Goal: Task Accomplishment & Management: Manage account settings

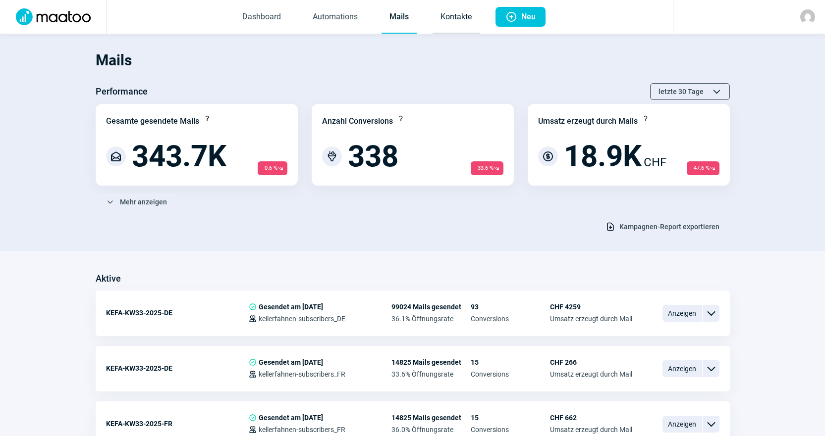
click at [461, 19] on link "Kontakte" at bounding box center [455, 17] width 47 height 33
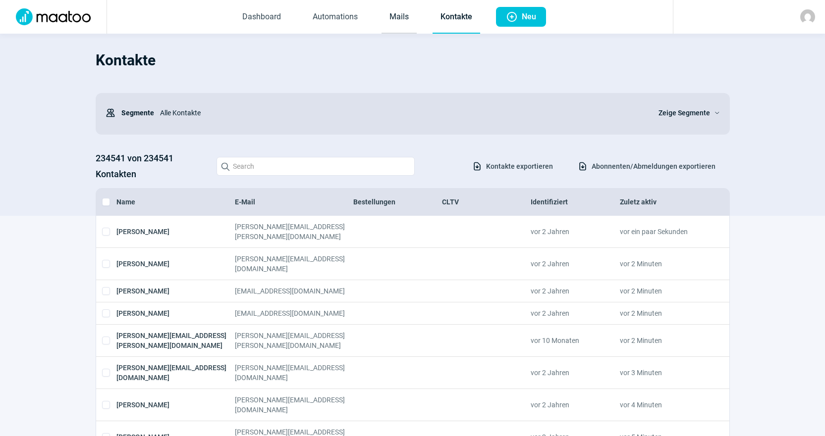
click at [414, 28] on link "Mails" at bounding box center [398, 17] width 35 height 33
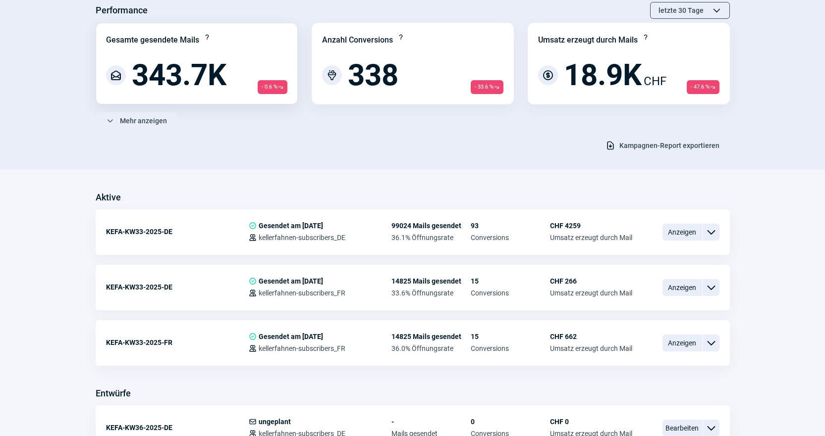
scroll to position [149, 0]
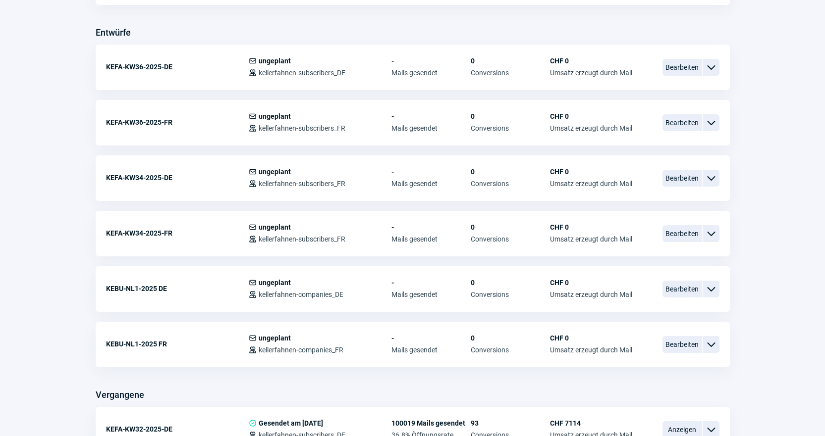
scroll to position [446, 0]
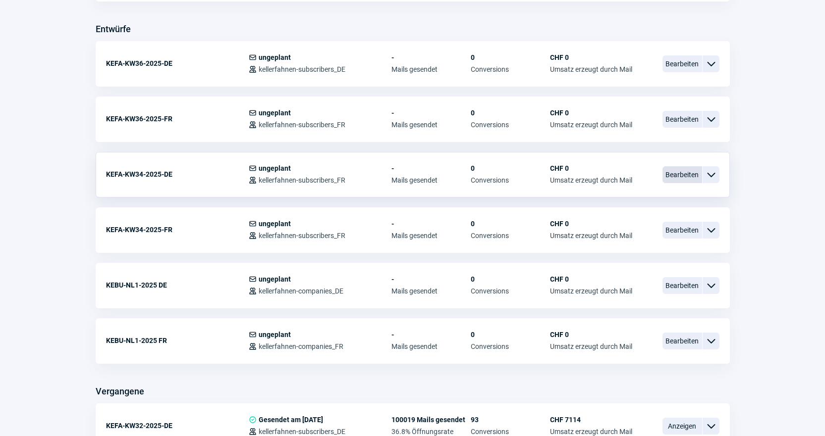
click at [696, 179] on span "Bearbeiten" at bounding box center [682, 174] width 40 height 17
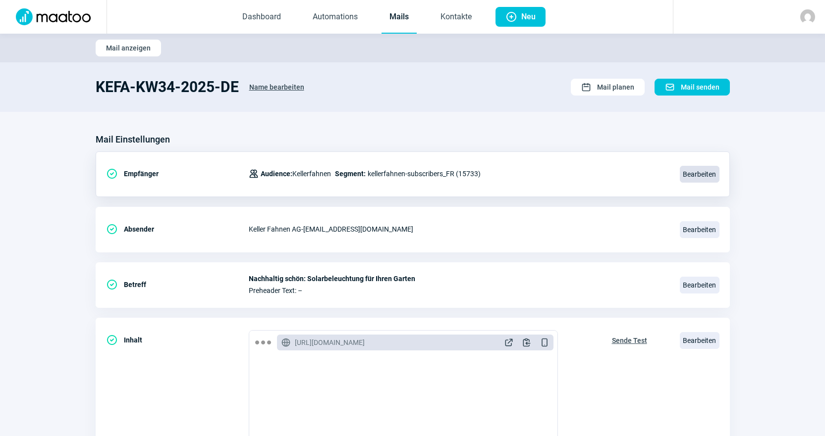
click at [696, 179] on span "Bearbeiten" at bounding box center [700, 174] width 40 height 17
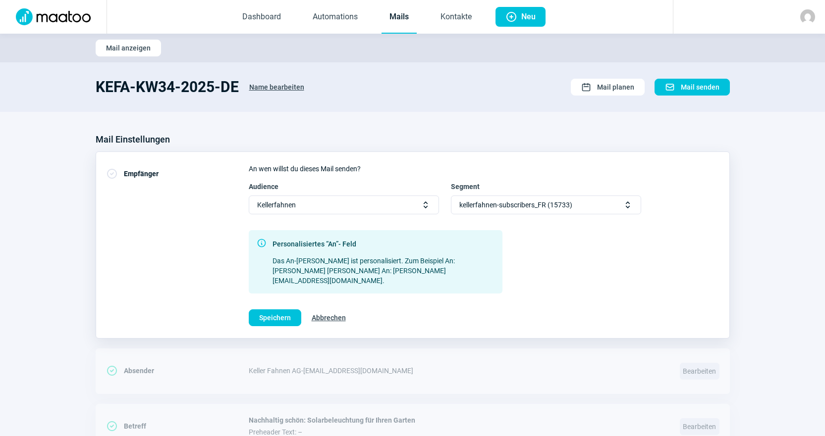
click at [515, 200] on span "kellerfahnen-subscribers_FR (15733)" at bounding box center [515, 205] width 113 height 18
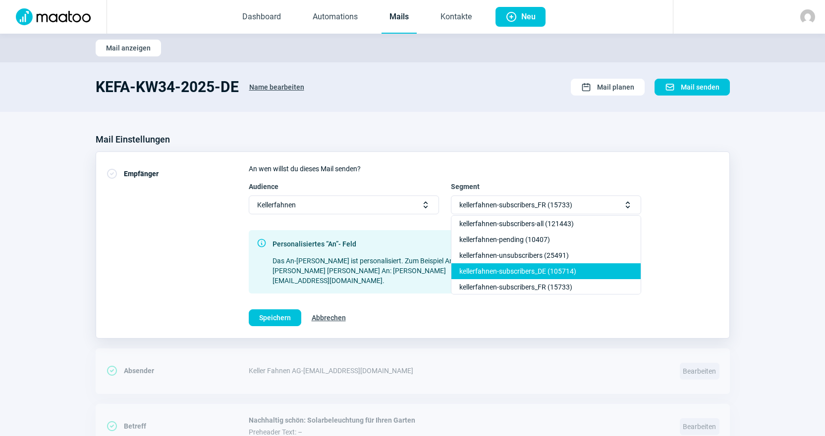
click at [566, 279] on div "kellerfahnen-subscribers_DE (105714)" at bounding box center [545, 287] width 189 height 16
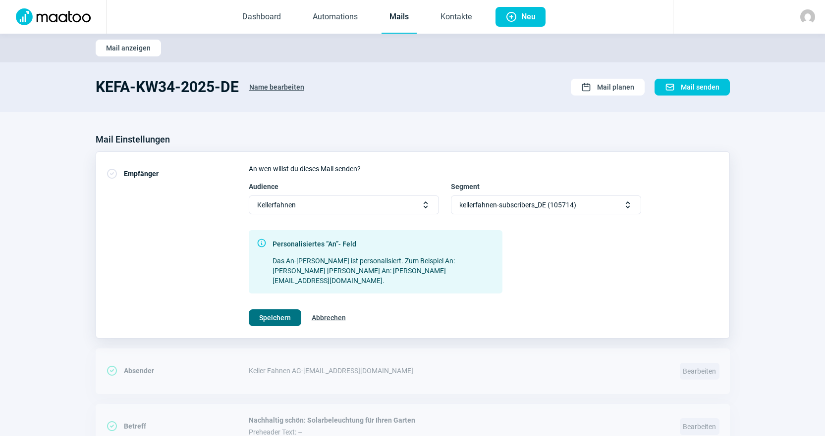
click at [261, 310] on span "Speichern" at bounding box center [275, 318] width 32 height 16
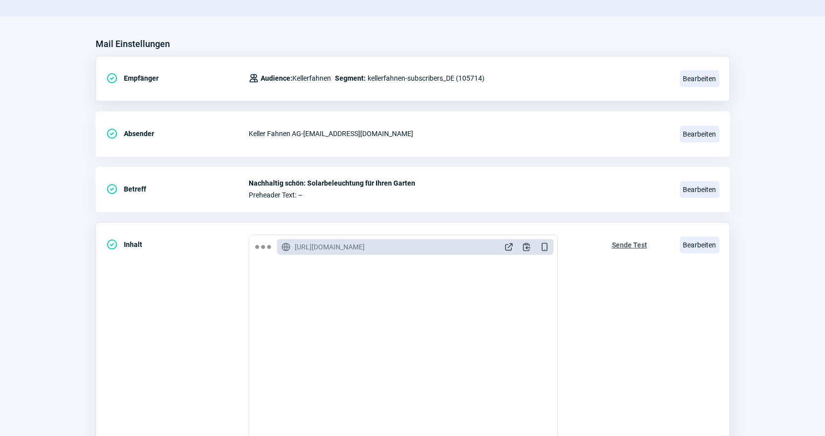
scroll to position [99, 0]
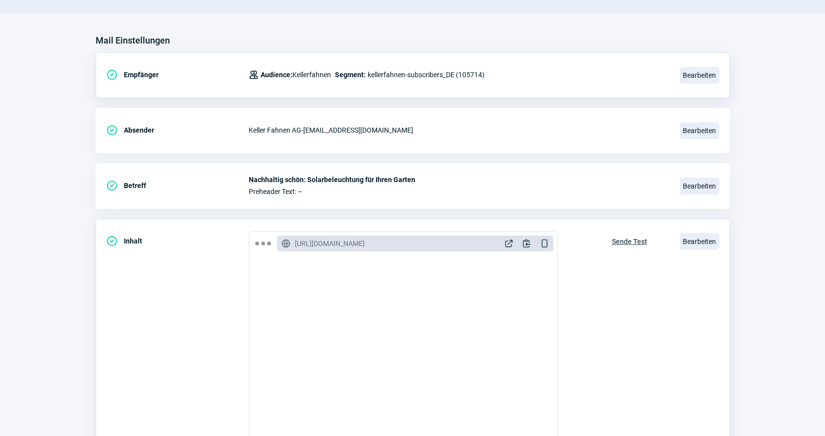
click at [638, 246] on span "Sende Test" at bounding box center [629, 242] width 35 height 16
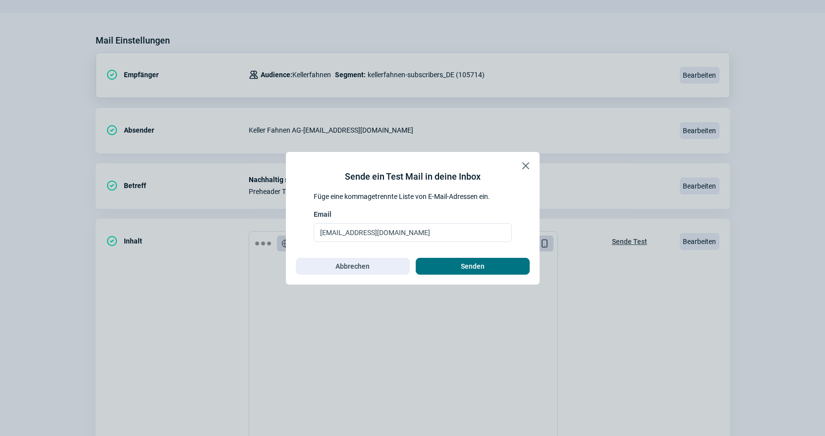
click at [454, 270] on span "Senden" at bounding box center [472, 267] width 93 height 16
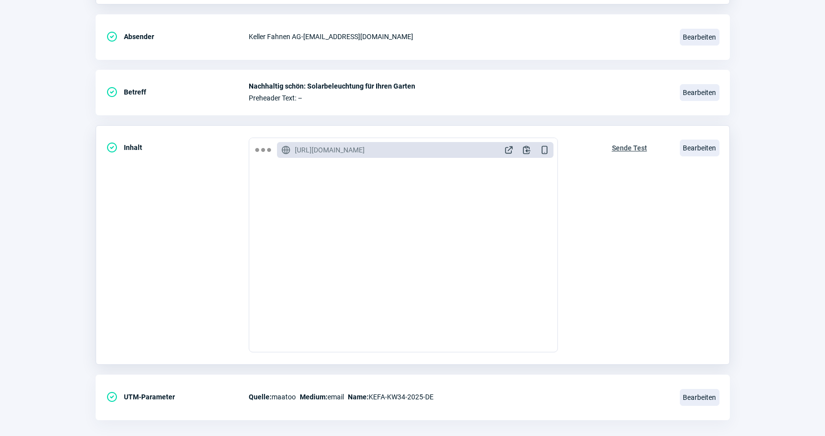
scroll to position [198, 0]
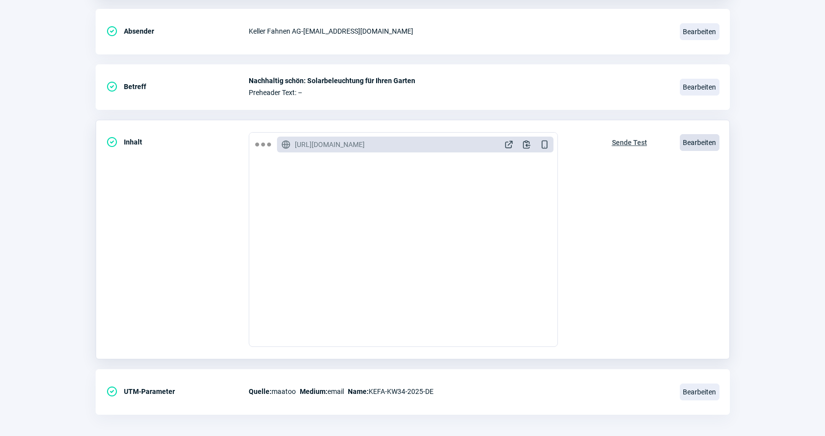
click at [707, 136] on span "Bearbeiten" at bounding box center [700, 142] width 40 height 17
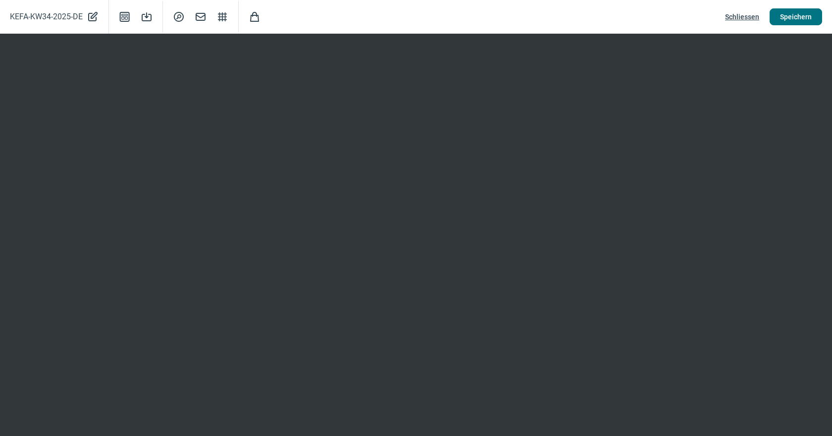
click at [798, 12] on span "Speichern" at bounding box center [796, 17] width 32 height 16
click at [792, 15] on span "Speichern" at bounding box center [796, 17] width 32 height 16
click at [800, 10] on span "Speichern" at bounding box center [796, 17] width 32 height 16
click at [742, 14] on span "Schliessen" at bounding box center [742, 17] width 34 height 16
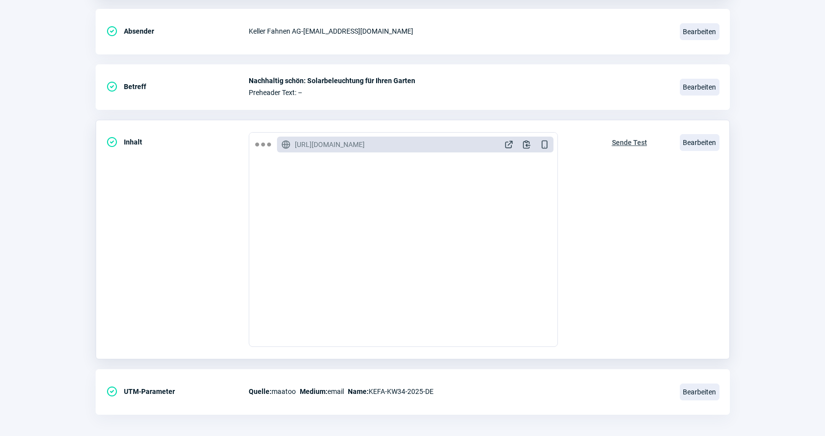
click at [624, 141] on span "Sende Test" at bounding box center [629, 143] width 35 height 16
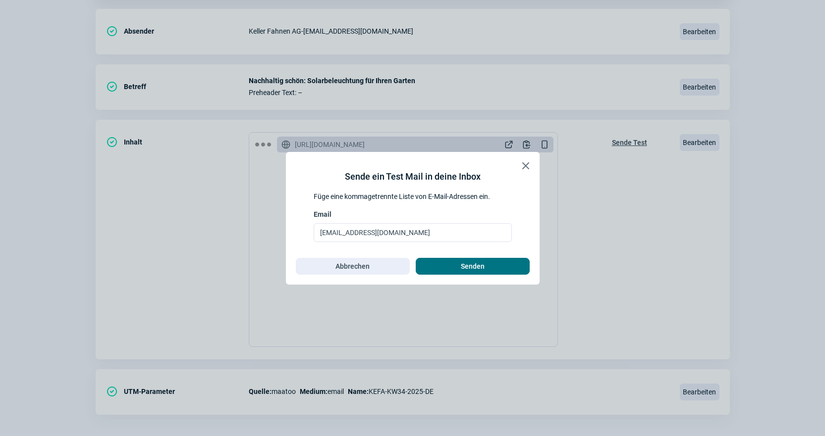
click at [482, 268] on span "Senden" at bounding box center [473, 267] width 24 height 16
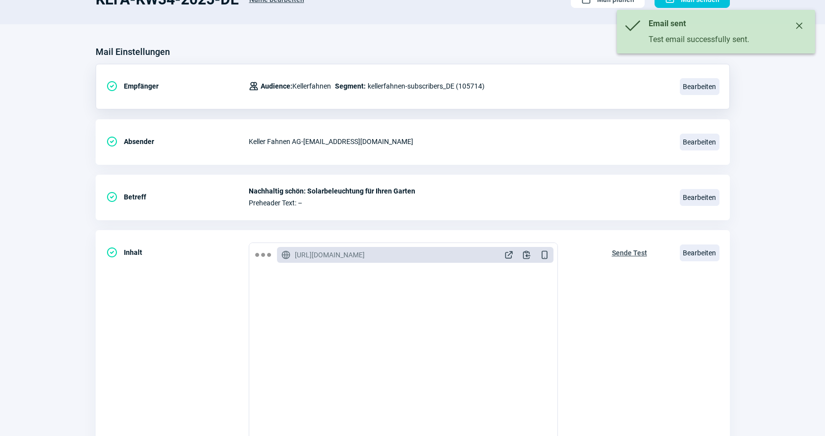
scroll to position [0, 0]
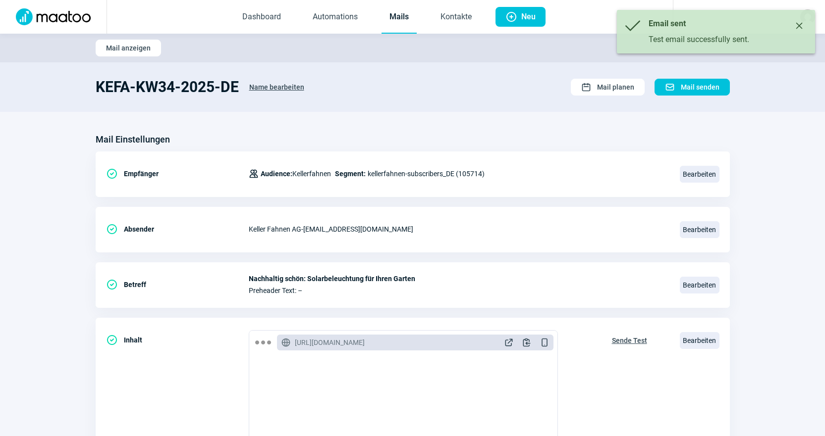
click at [400, 9] on link "Mails" at bounding box center [398, 17] width 35 height 33
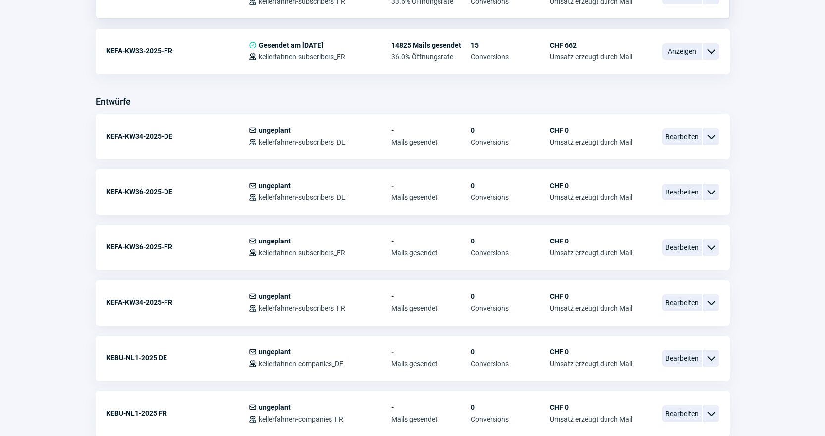
scroll to position [396, 0]
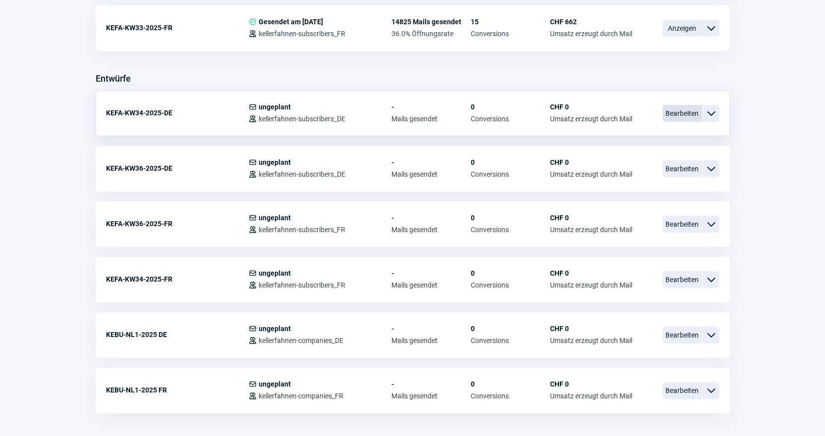
click at [675, 113] on span "Bearbeiten" at bounding box center [682, 113] width 40 height 17
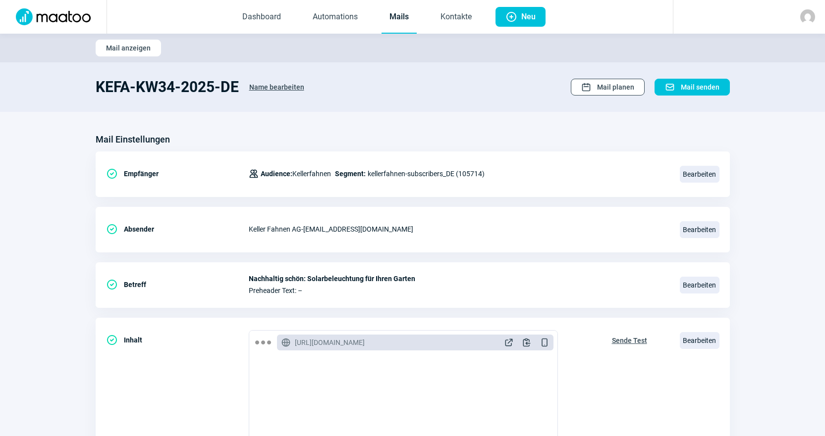
click at [606, 89] on span "Mail planen" at bounding box center [615, 87] width 37 height 16
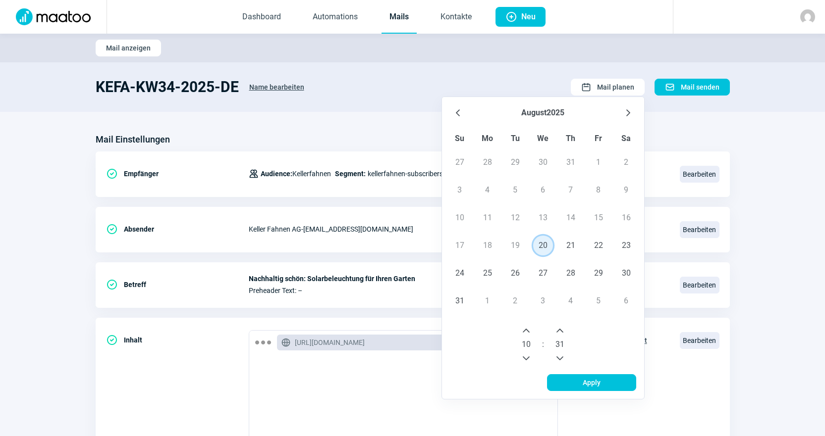
click at [547, 249] on span "20" at bounding box center [543, 246] width 20 height 20
click at [530, 333] on icon "Next Hour" at bounding box center [526, 331] width 8 height 8
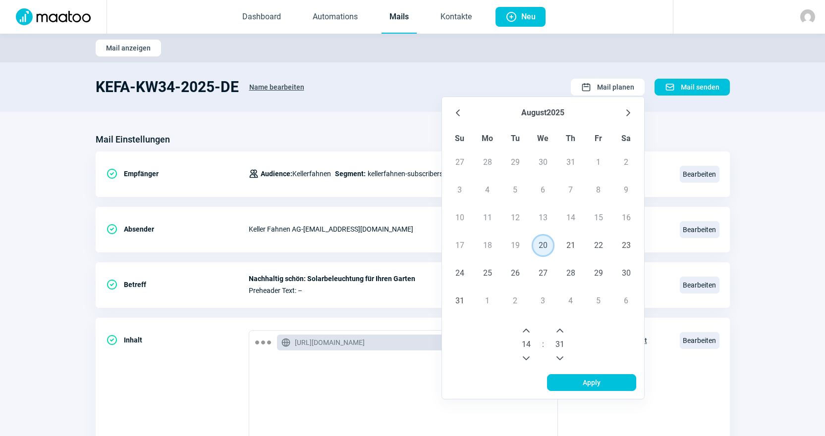
click at [529, 333] on icon "Next Hour" at bounding box center [526, 331] width 8 height 8
click at [562, 362] on icon "Previous Minute" at bounding box center [560, 359] width 8 height 8
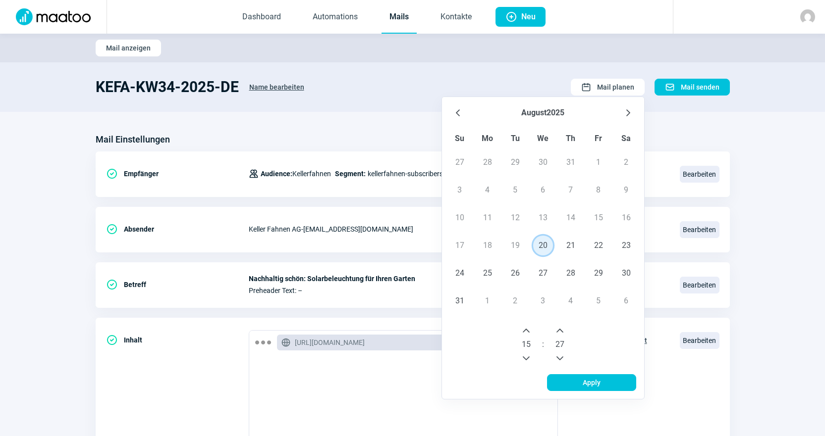
click at [562, 362] on icon "Previous Minute" at bounding box center [560, 359] width 8 height 8
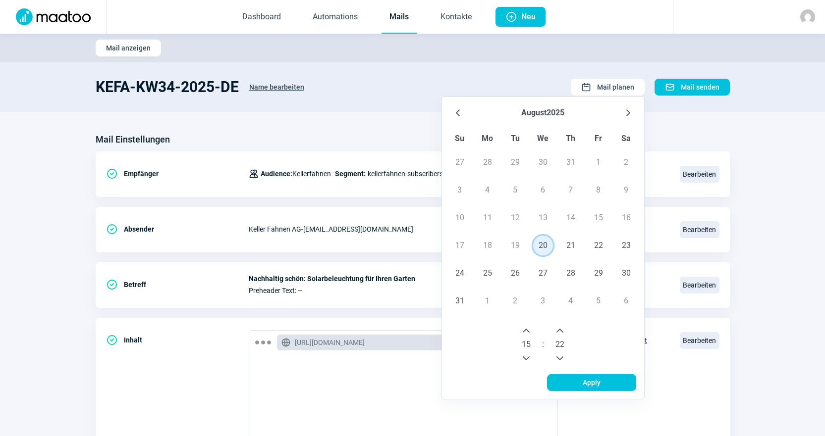
click at [562, 362] on icon "Previous Minute" at bounding box center [560, 359] width 8 height 8
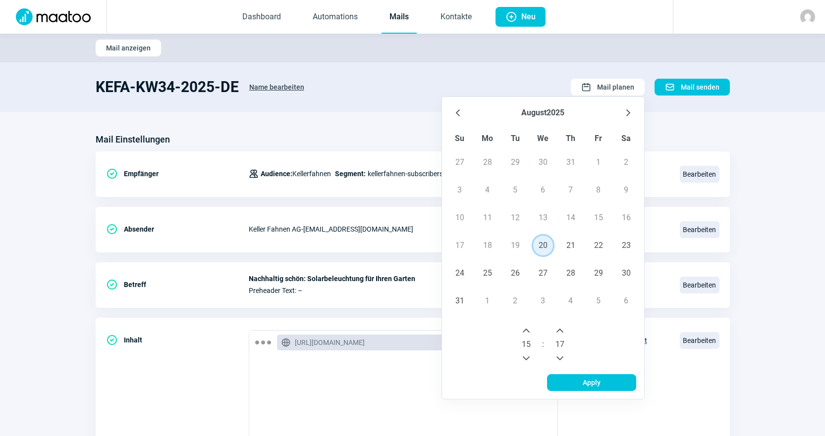
click at [562, 362] on icon "Previous Minute" at bounding box center [560, 359] width 8 height 8
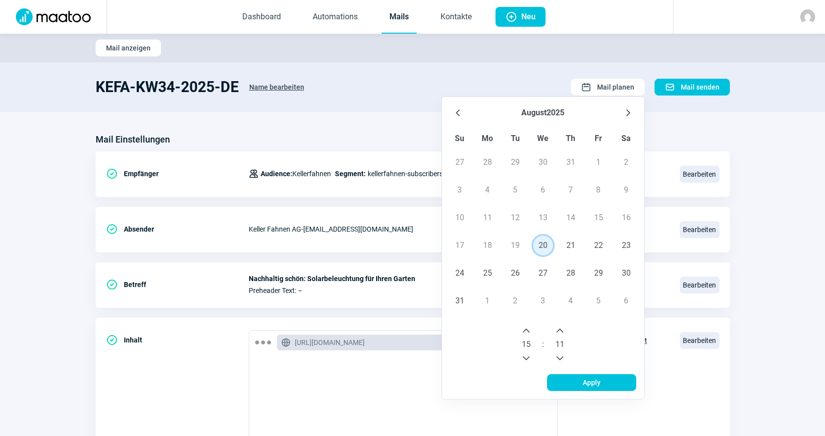
click at [562, 362] on icon "Previous Minute" at bounding box center [560, 359] width 8 height 8
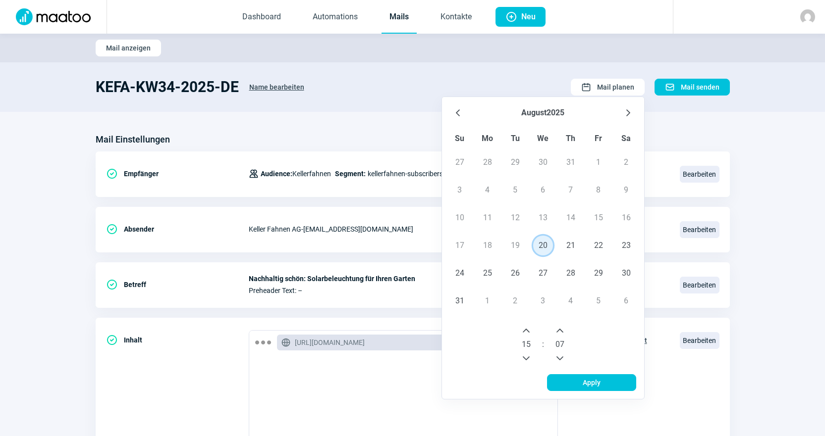
click at [562, 362] on icon "Previous Minute" at bounding box center [560, 359] width 8 height 8
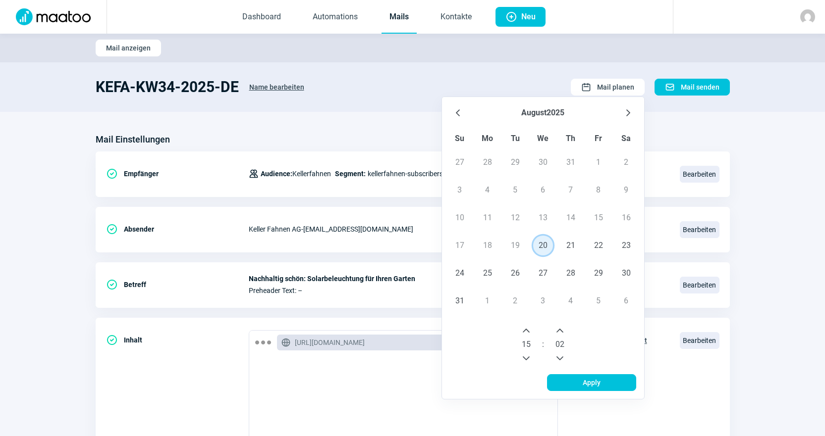
click at [562, 362] on icon "Previous Minute" at bounding box center [560, 359] width 8 height 8
click at [580, 381] on span "Apply" at bounding box center [591, 383] width 68 height 16
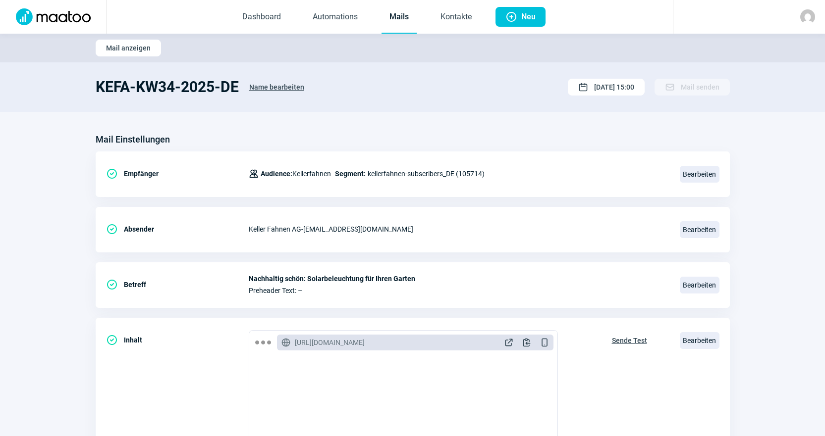
click at [397, 14] on link "Mails" at bounding box center [398, 17] width 35 height 33
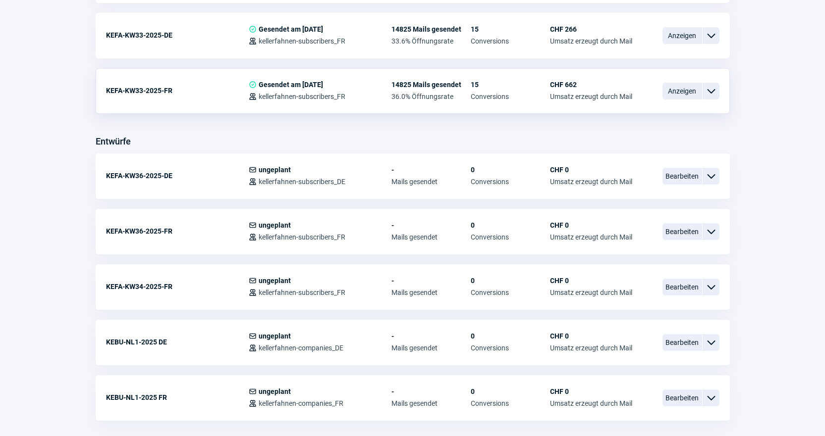
scroll to position [396, 0]
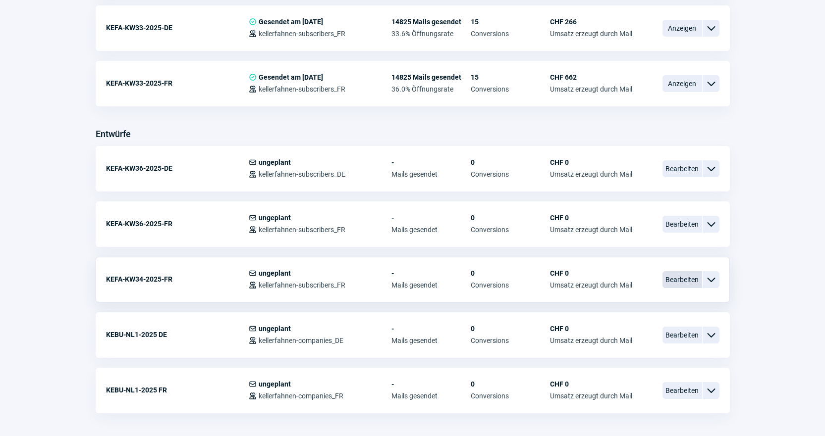
click at [691, 280] on span "Bearbeiten" at bounding box center [682, 279] width 40 height 17
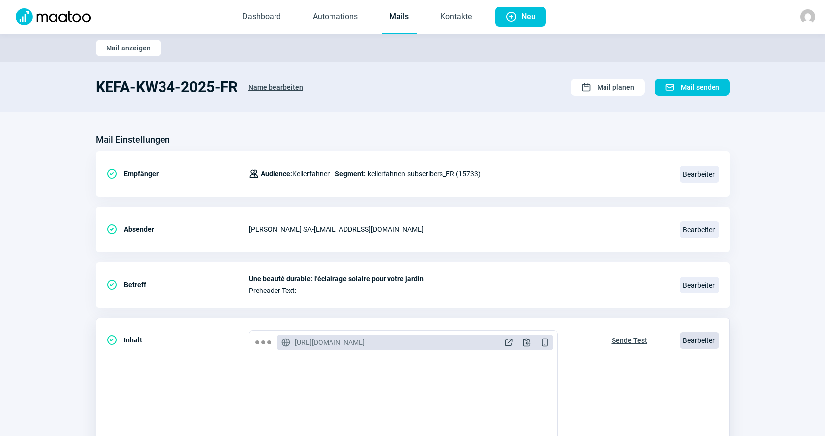
click at [705, 339] on span "Bearbeiten" at bounding box center [700, 340] width 40 height 17
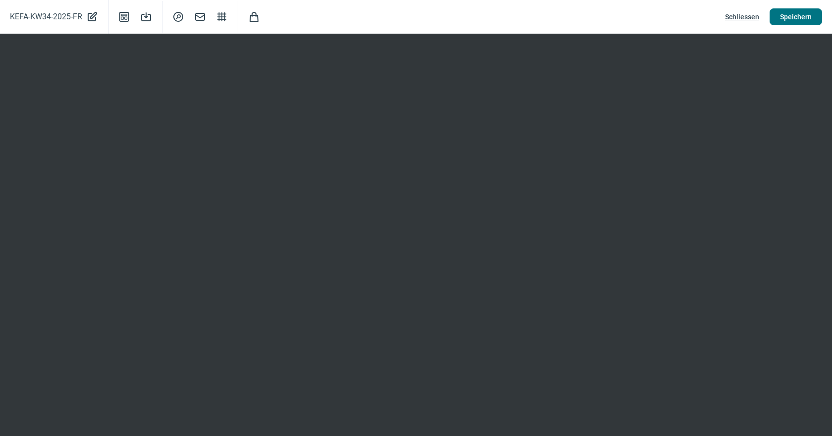
click at [786, 13] on span "Speichern" at bounding box center [796, 17] width 32 height 16
click at [747, 17] on span "Schliessen" at bounding box center [742, 17] width 34 height 16
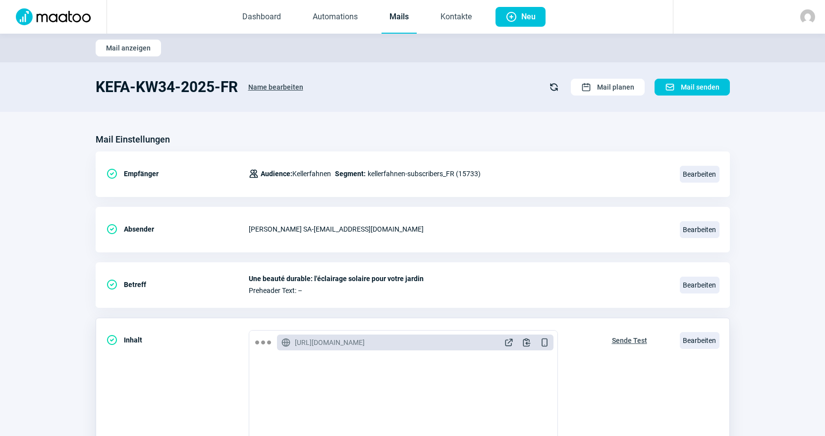
click at [622, 335] on span "Sende Test" at bounding box center [629, 341] width 35 height 16
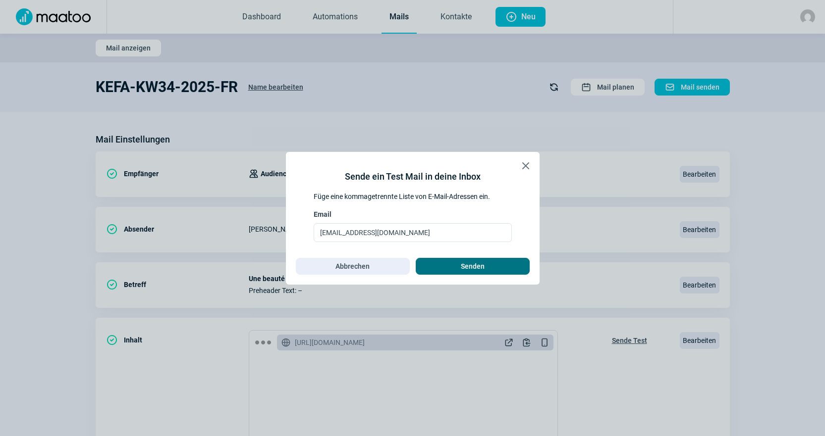
click at [478, 270] on span "Senden" at bounding box center [473, 267] width 24 height 16
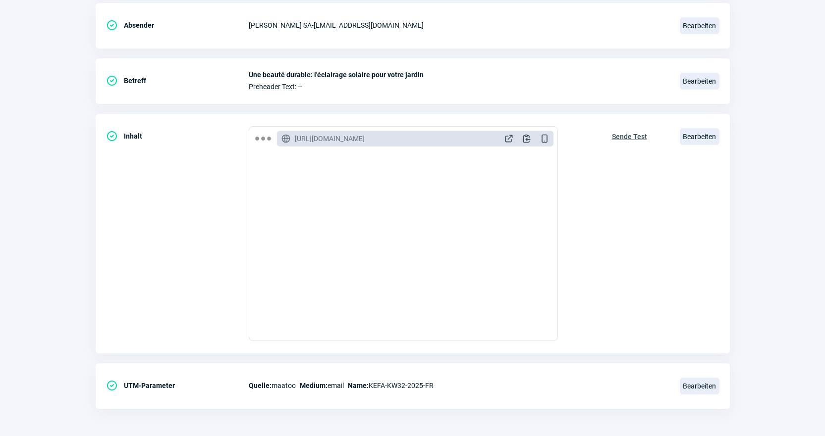
scroll to position [207, 0]
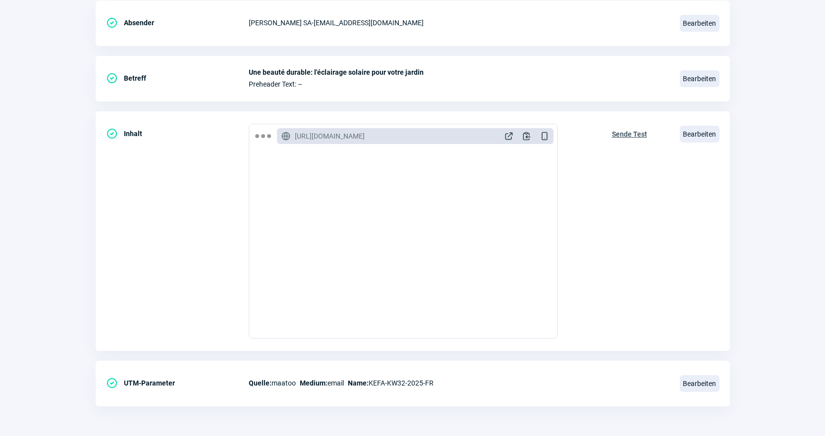
click at [0, 200] on section "Mail Einstellungen CheckCircle icon Empfänger Users icon Audience: Kellerfahnen…" at bounding box center [412, 170] width 825 height 531
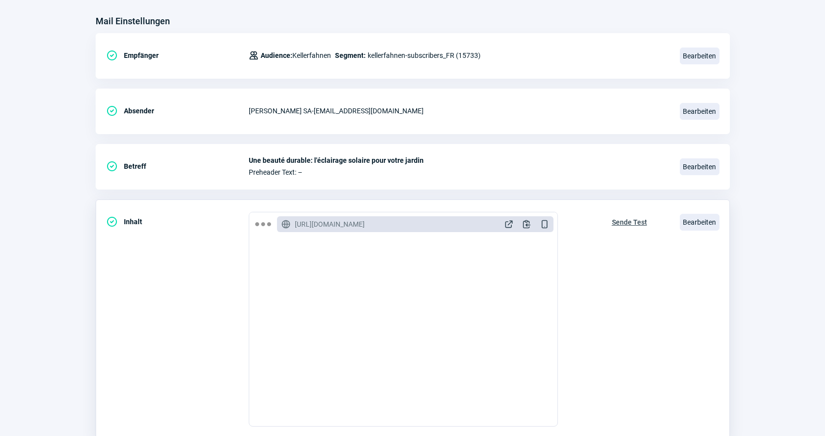
scroll to position [149, 0]
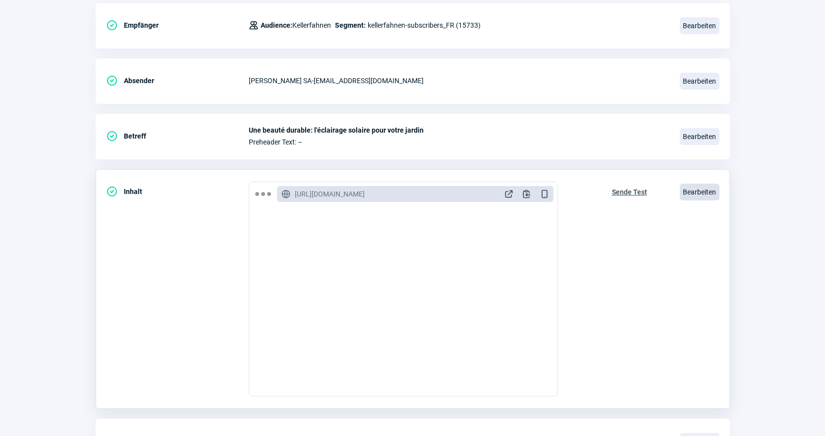
click at [713, 197] on span "Bearbeiten" at bounding box center [700, 192] width 40 height 17
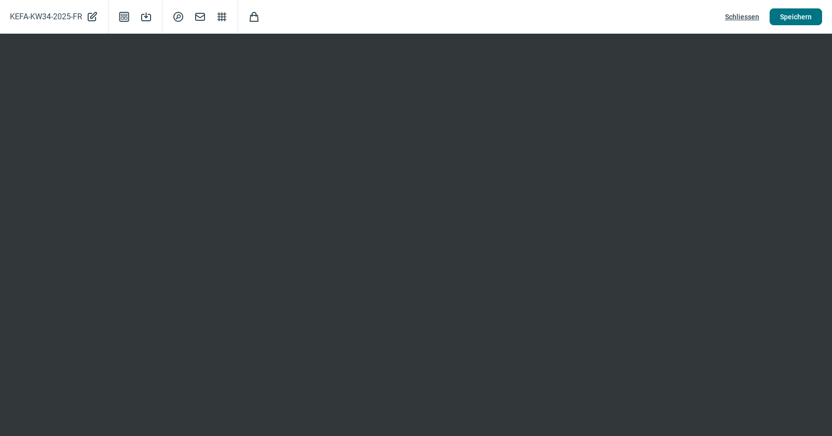
click at [794, 20] on span "Speichern" at bounding box center [796, 17] width 32 height 16
click at [799, 10] on span "Speichern" at bounding box center [796, 17] width 32 height 16
click at [739, 13] on span "Schliessen" at bounding box center [742, 17] width 34 height 16
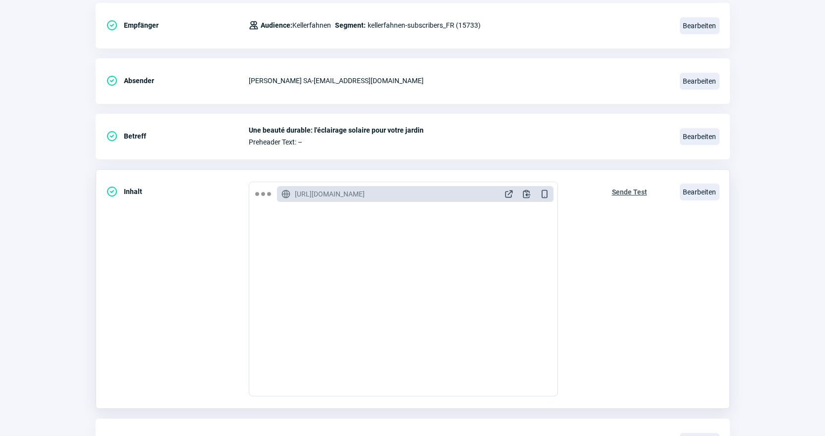
click at [629, 188] on span "Sende Test" at bounding box center [629, 192] width 35 height 16
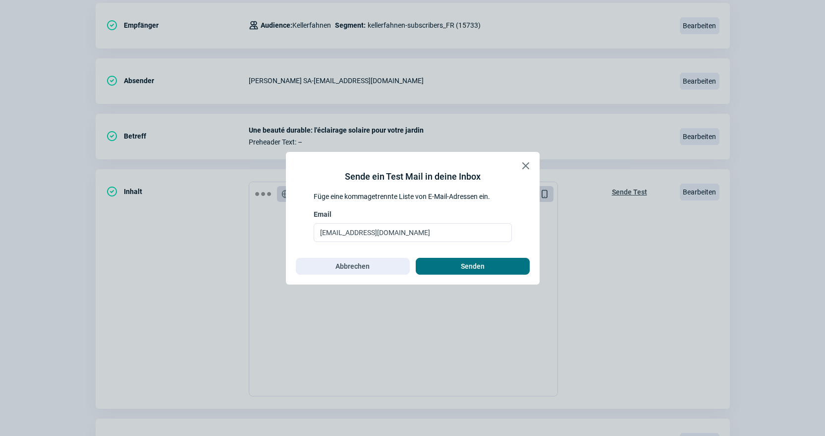
click at [492, 269] on span "Senden" at bounding box center [472, 267] width 93 height 16
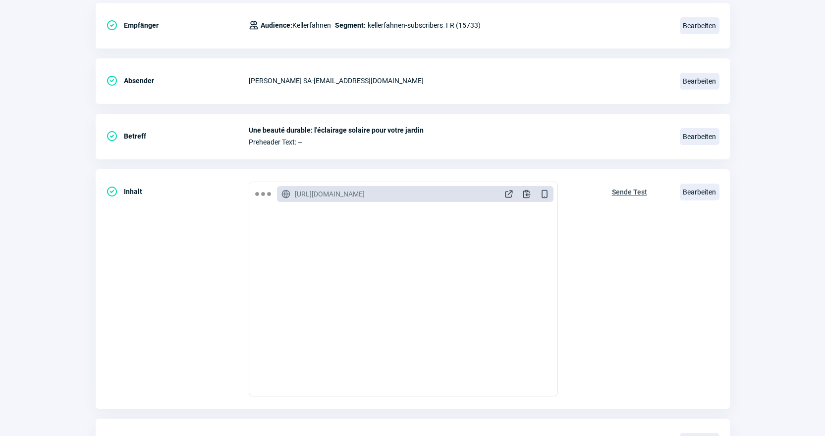
scroll to position [0, 0]
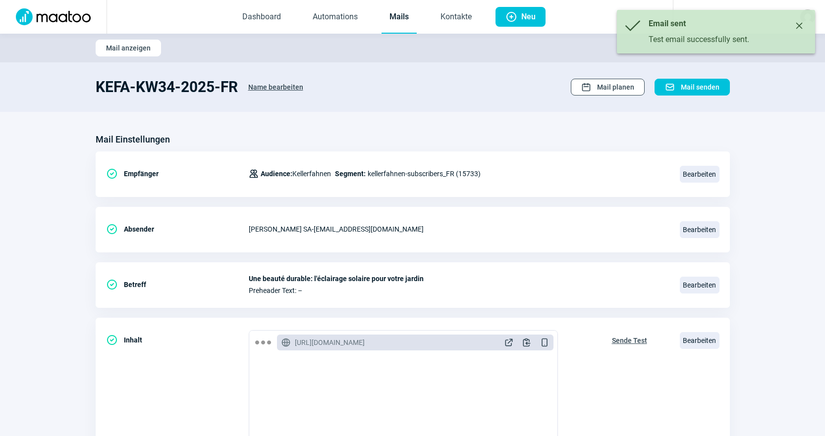
click at [603, 90] on span "Mail planen" at bounding box center [615, 87] width 37 height 16
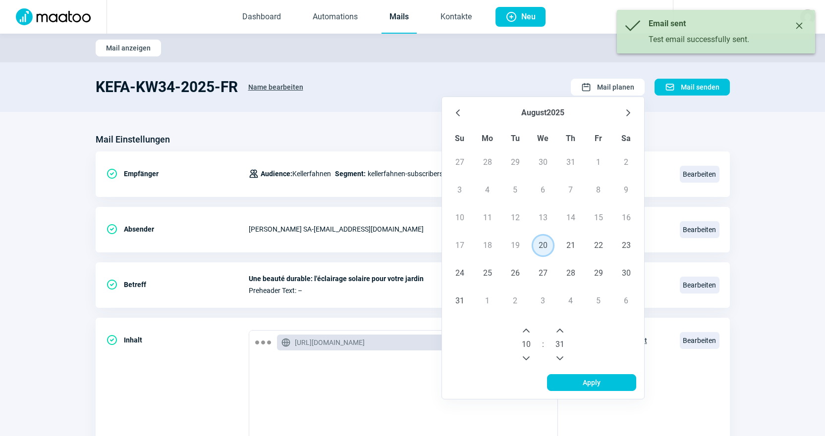
click at [543, 246] on span "20" at bounding box center [543, 246] width 20 height 20
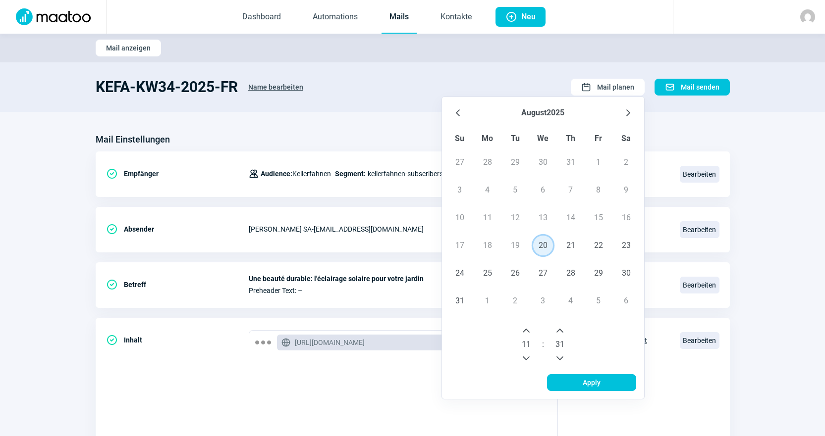
click at [530, 329] on icon "Next Hour" at bounding box center [526, 331] width 8 height 8
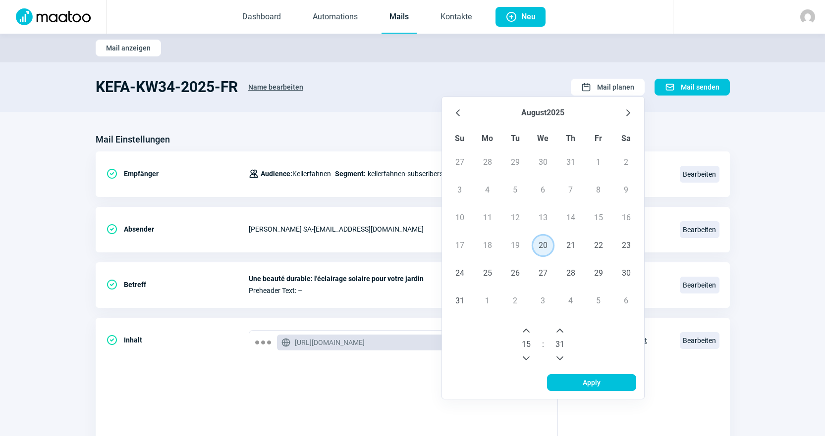
click at [564, 358] on icon "Previous Minute" at bounding box center [560, 359] width 8 height 8
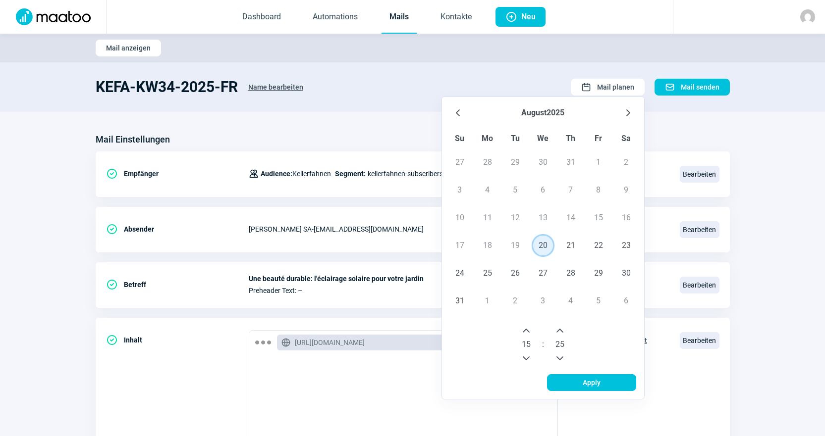
click at [564, 358] on icon "Previous Minute" at bounding box center [560, 359] width 8 height 8
click at [565, 358] on button "Previous Minute" at bounding box center [560, 359] width 16 height 16
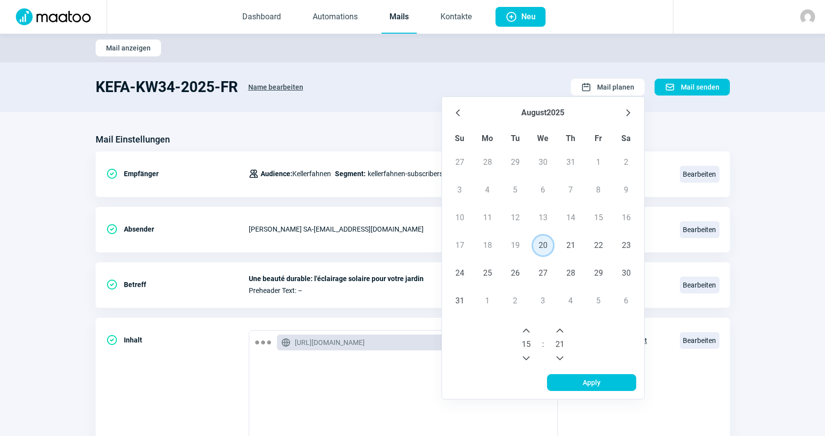
click at [565, 358] on button "Previous Minute" at bounding box center [560, 359] width 16 height 16
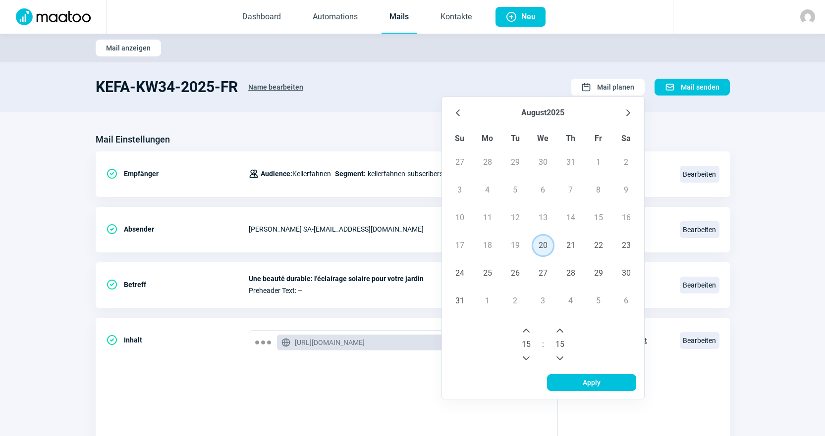
click at [565, 358] on button "Previous Minute" at bounding box center [560, 359] width 16 height 16
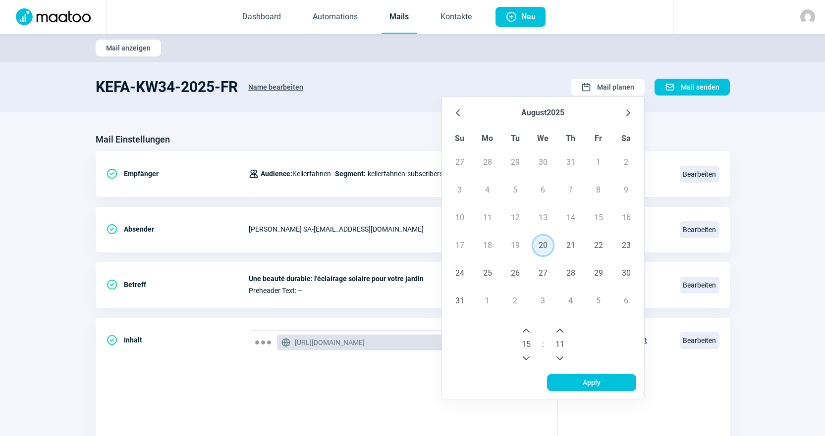
click at [565, 358] on button "Previous Minute" at bounding box center [560, 359] width 16 height 16
click at [564, 358] on icon "Previous Minute" at bounding box center [560, 359] width 8 height 8
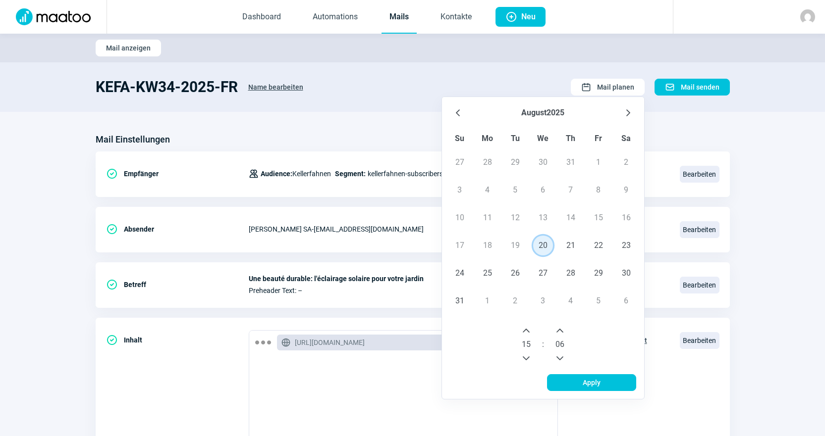
click at [564, 358] on icon "Previous Minute" at bounding box center [560, 359] width 8 height 8
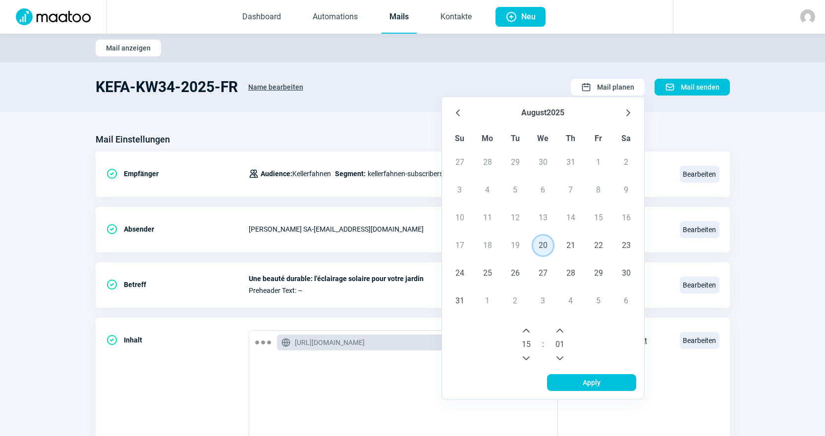
click at [564, 358] on icon "Previous Minute" at bounding box center [560, 359] width 8 height 8
click at [570, 375] on span "Apply" at bounding box center [591, 383] width 68 height 16
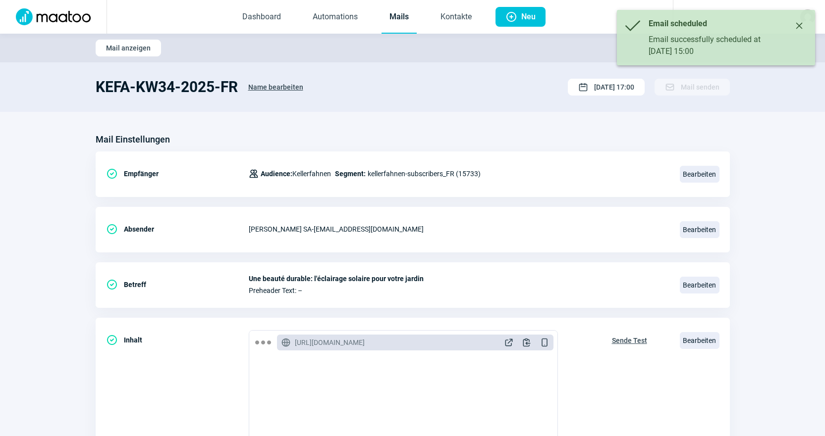
click at [405, 24] on link "Mails" at bounding box center [398, 17] width 35 height 33
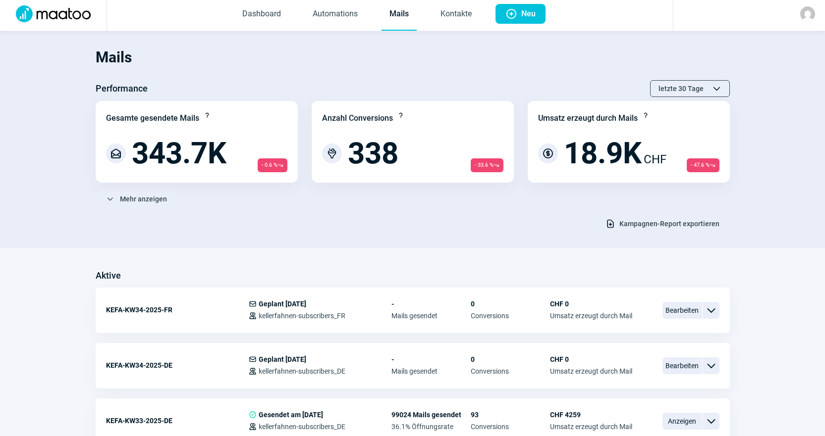
scroll to position [149, 0]
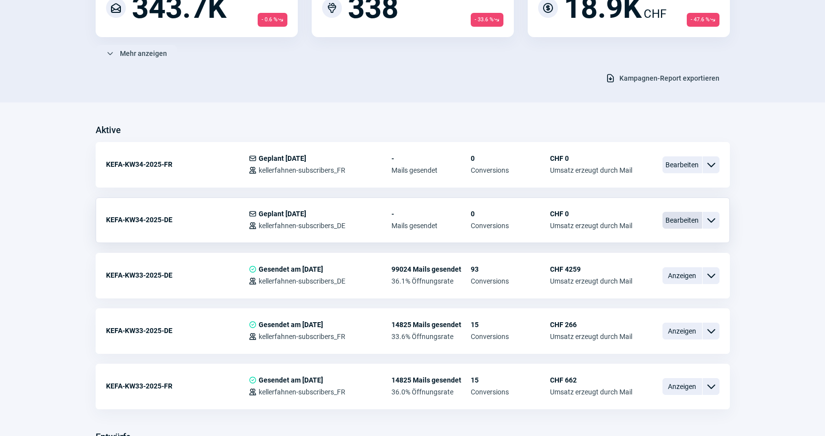
click at [673, 223] on span "Bearbeiten" at bounding box center [682, 220] width 40 height 17
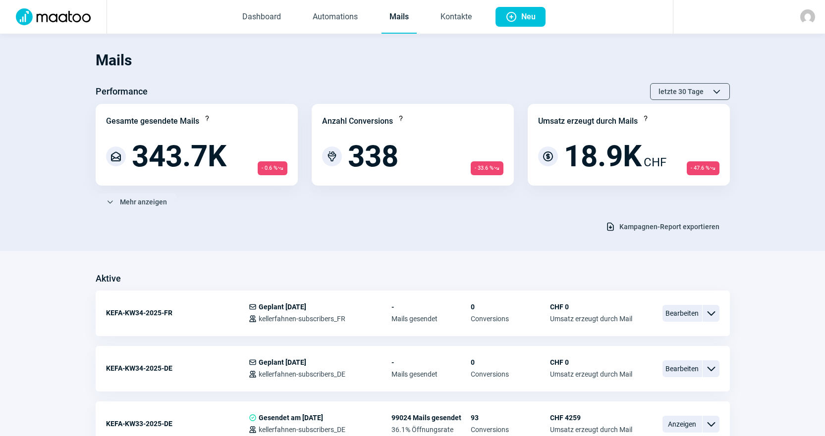
scroll to position [149, 0]
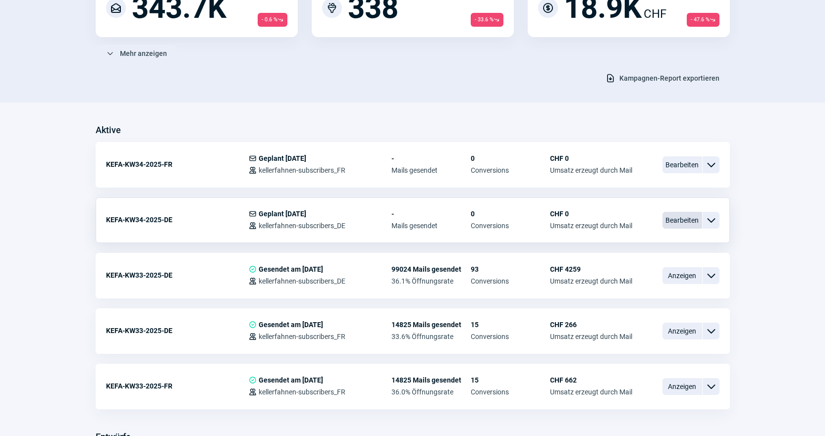
click at [685, 221] on span "Bearbeiten" at bounding box center [682, 220] width 40 height 17
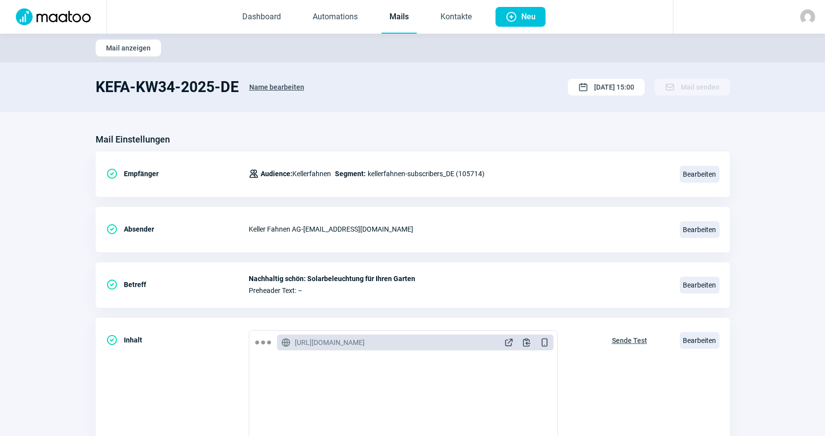
click at [397, 15] on link "Mails" at bounding box center [398, 17] width 35 height 33
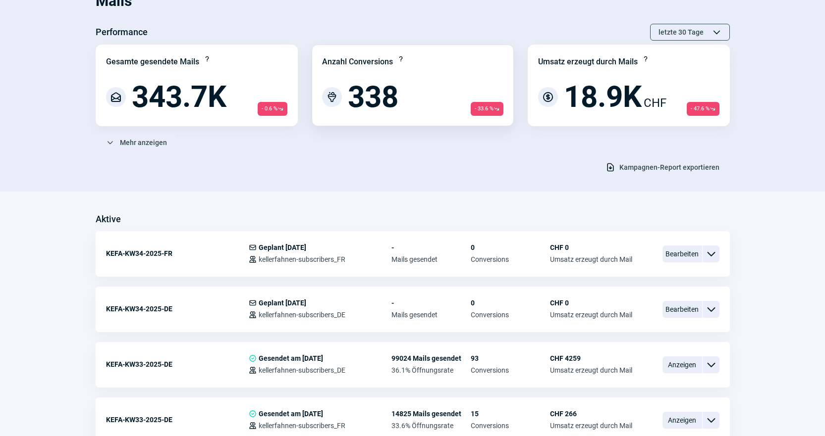
scroll to position [149, 0]
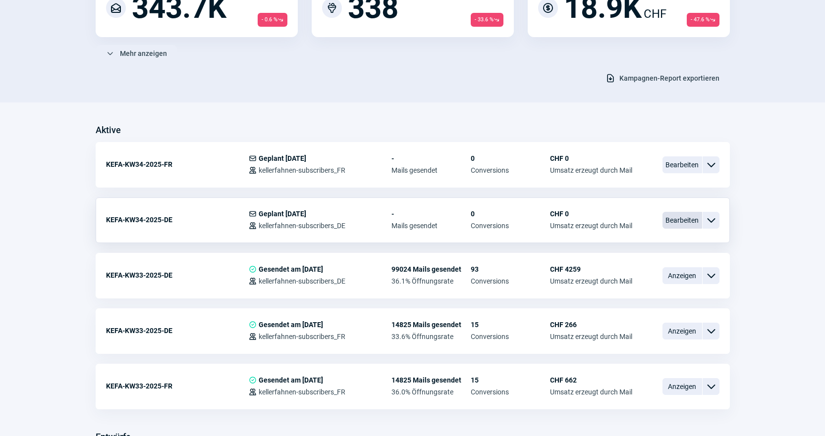
click at [676, 221] on span "Bearbeiten" at bounding box center [682, 220] width 40 height 17
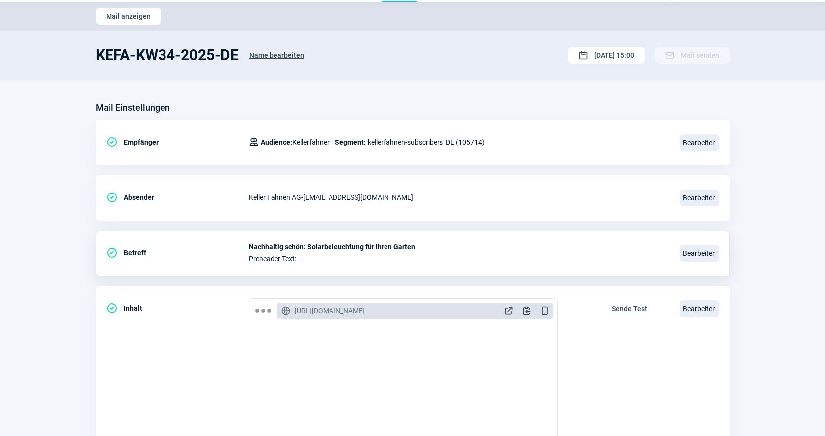
scroll to position [50, 0]
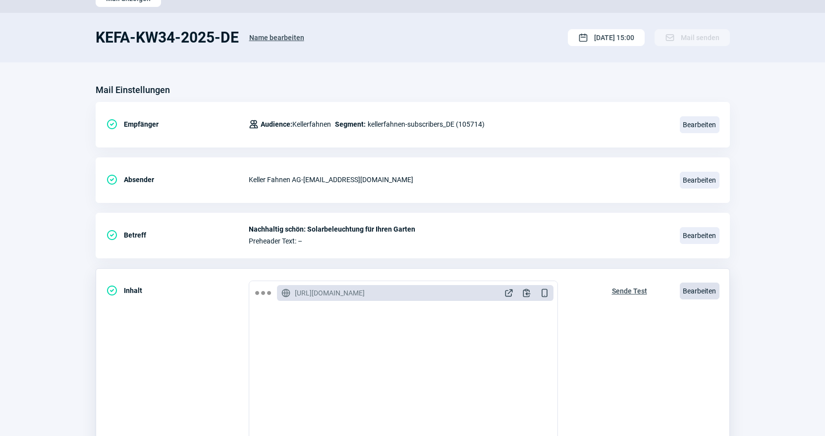
click at [700, 295] on span "Bearbeiten" at bounding box center [700, 291] width 40 height 17
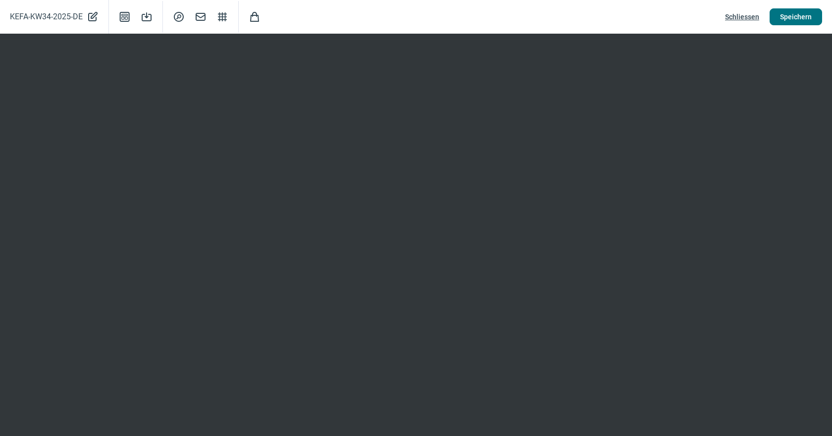
click at [809, 15] on span "Speichern" at bounding box center [796, 17] width 32 height 16
click at [741, 14] on span "Schliessen" at bounding box center [742, 17] width 34 height 16
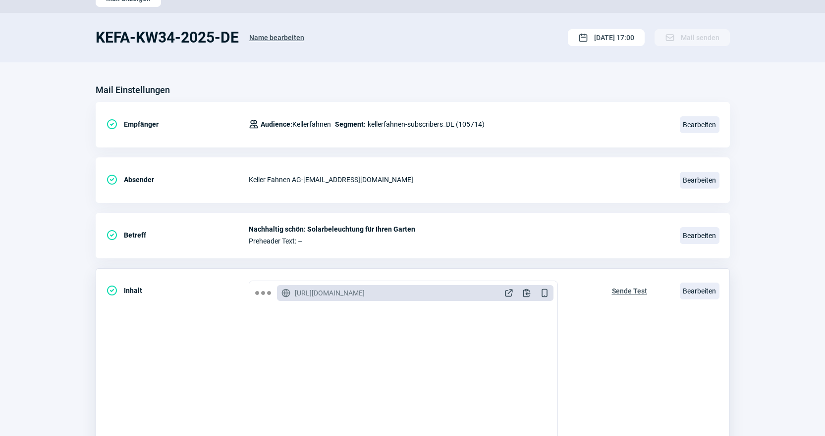
click at [625, 288] on span "Sende Test" at bounding box center [629, 291] width 35 height 16
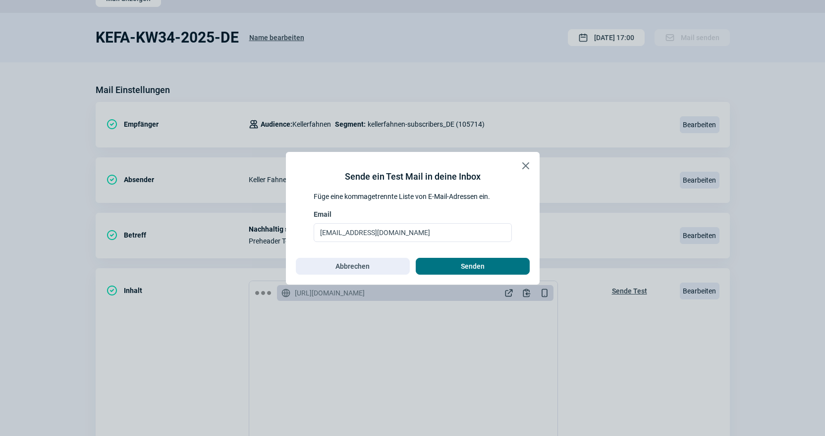
click at [491, 265] on span "Senden" at bounding box center [472, 267] width 93 height 16
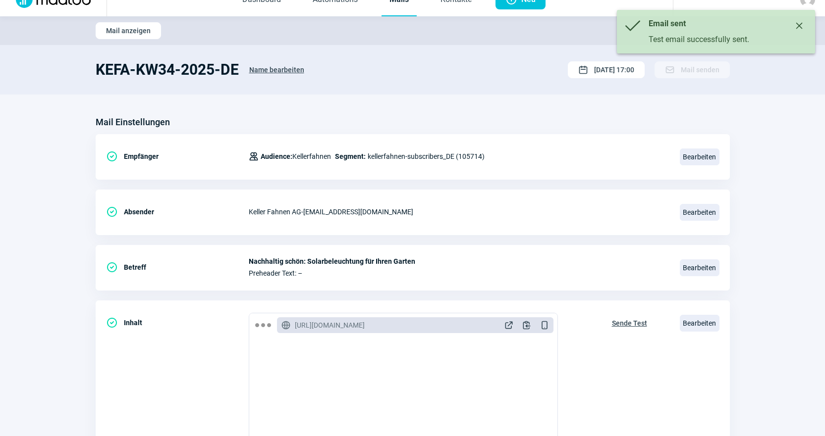
scroll to position [0, 0]
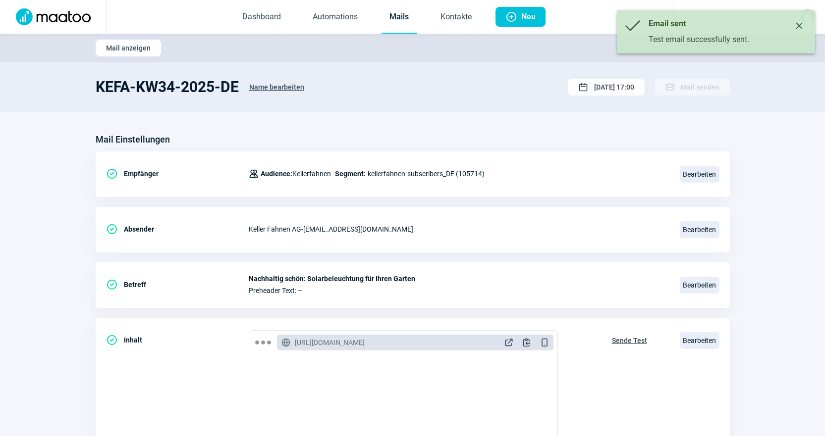
click at [397, 21] on link "Mails" at bounding box center [398, 17] width 35 height 33
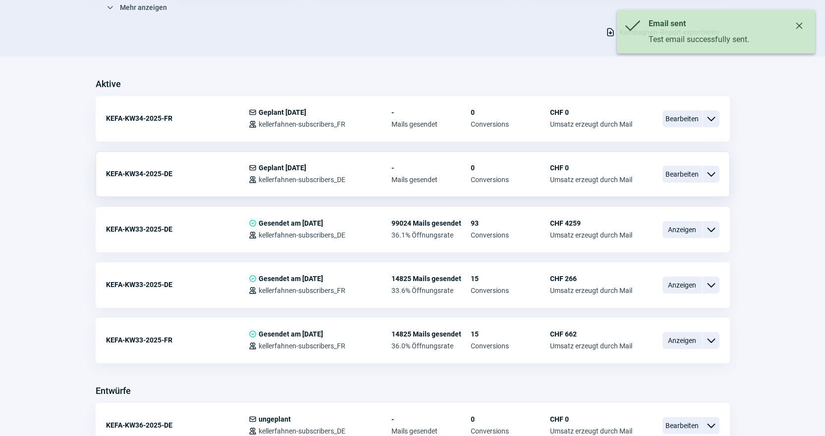
scroll to position [198, 0]
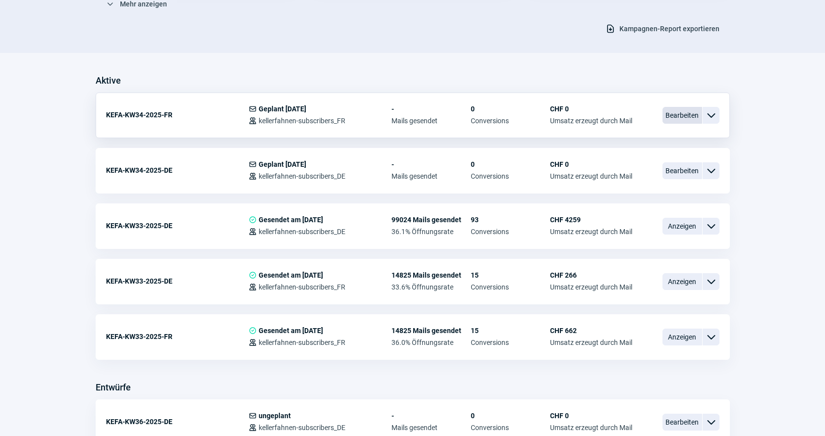
click at [673, 110] on span "Bearbeiten" at bounding box center [682, 115] width 40 height 17
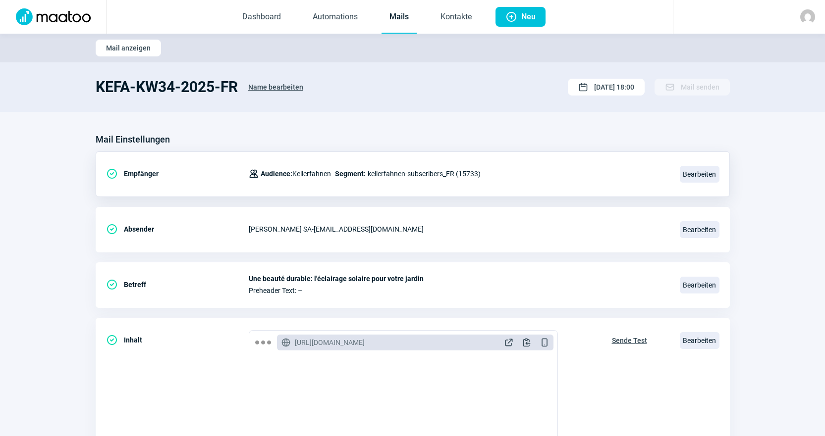
scroll to position [99, 0]
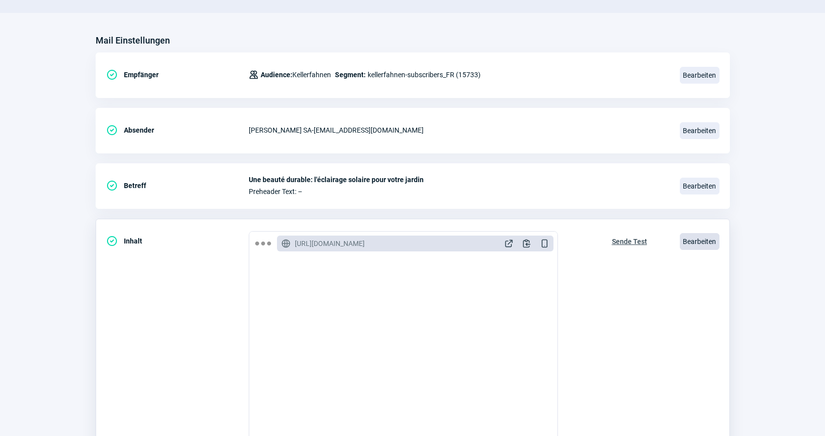
click at [708, 245] on span "Bearbeiten" at bounding box center [700, 241] width 40 height 17
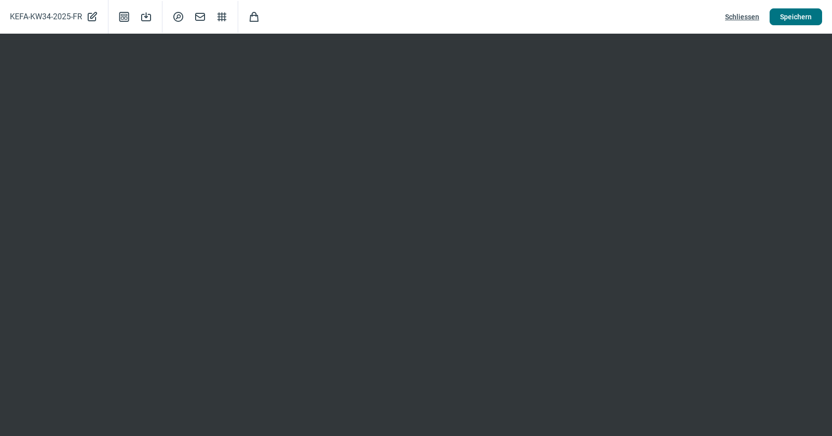
click at [797, 22] on span "Speichern" at bounding box center [796, 17] width 32 height 16
click at [747, 18] on span "Schliessen" at bounding box center [742, 17] width 34 height 16
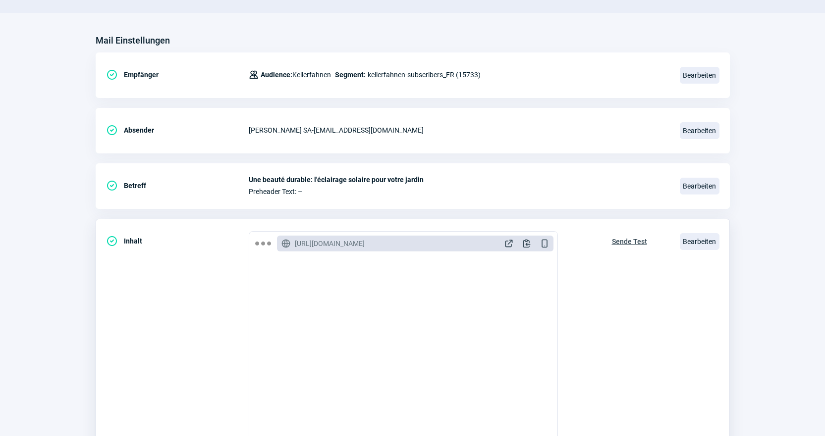
click at [619, 243] on span "Sende Test" at bounding box center [629, 242] width 35 height 16
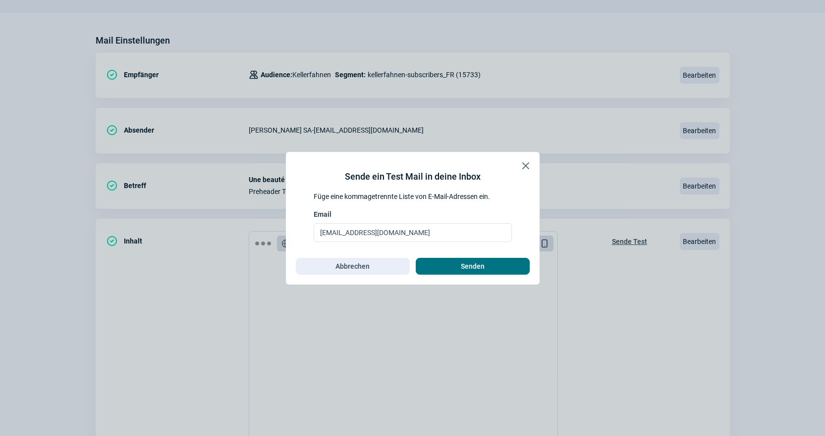
click at [478, 260] on span "Senden" at bounding box center [473, 267] width 24 height 16
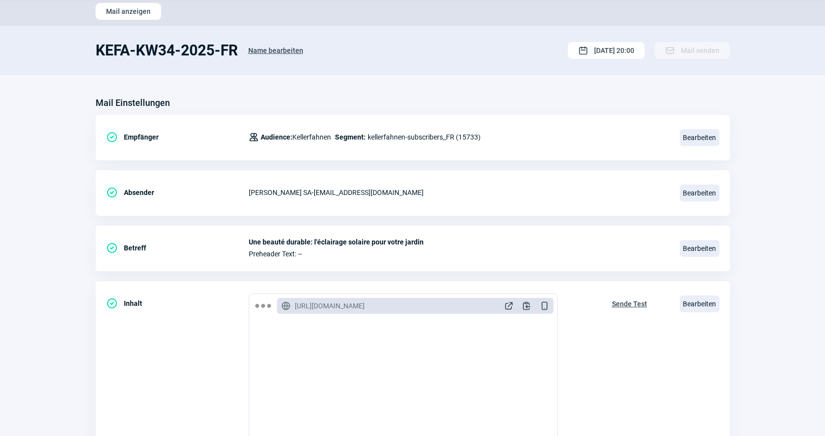
scroll to position [0, 0]
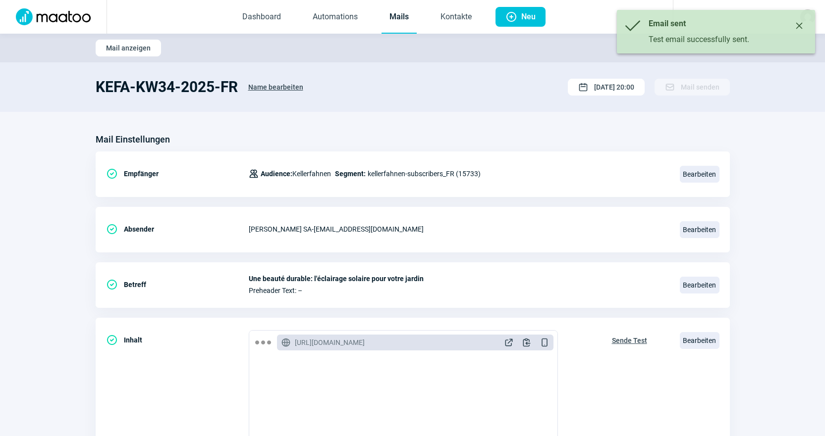
click at [402, 16] on link "Mails" at bounding box center [398, 17] width 35 height 33
